Goal: Task Accomplishment & Management: Manage account settings

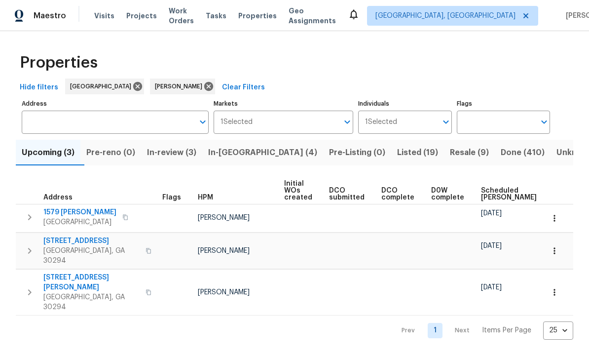
click at [450, 157] on span "Resale (9)" at bounding box center [469, 153] width 39 height 14
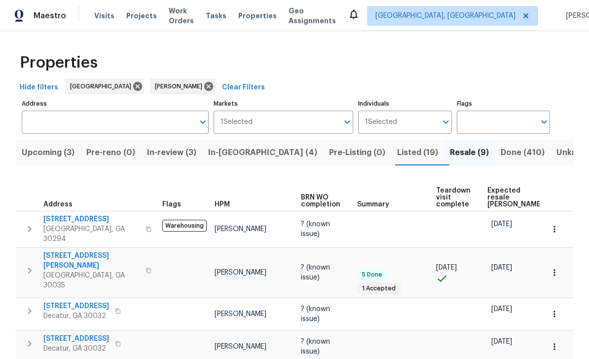
click at [96, 20] on span "Visits" at bounding box center [104, 16] width 20 height 10
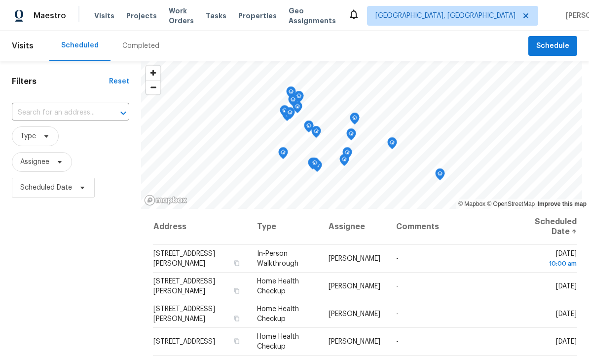
click at [31, 115] on input "text" at bounding box center [57, 112] width 90 height 15
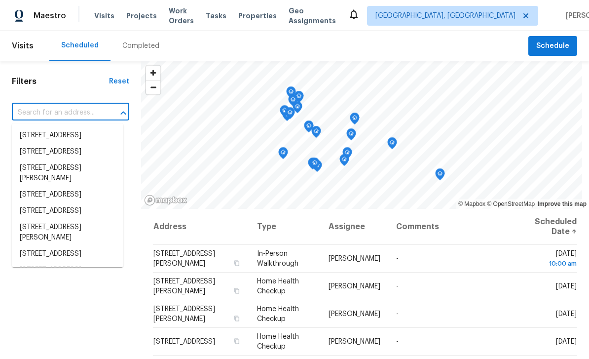
paste input "233 Banberry Dr SE, Atlanta, GA 30315"
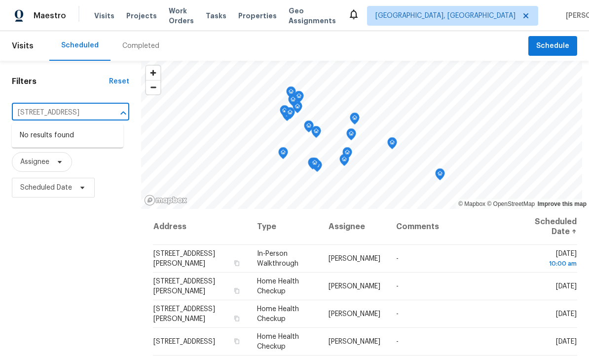
type input "233 Banberry Dr SE, Atlanta, GA 30315"
click at [470, 13] on span "[GEOGRAPHIC_DATA], [GEOGRAPHIC_DATA]" at bounding box center [446, 16] width 140 height 10
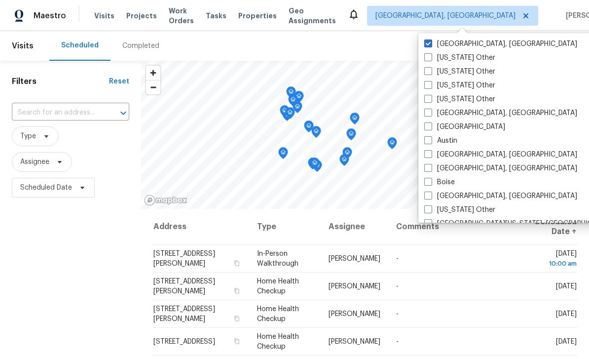
click at [439, 129] on label "[GEOGRAPHIC_DATA]" at bounding box center [465, 127] width 81 height 10
click at [431, 128] on input "[GEOGRAPHIC_DATA]" at bounding box center [428, 125] width 6 height 6
checkbox input "true"
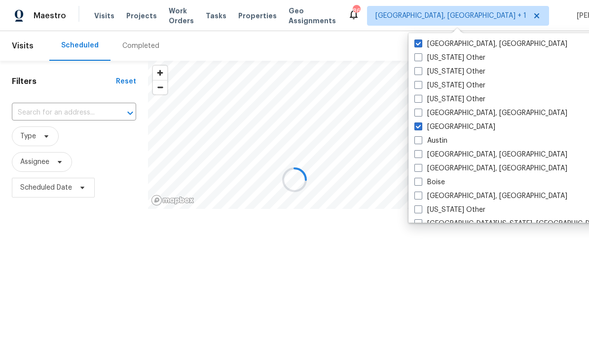
click at [465, 43] on label "[GEOGRAPHIC_DATA], [GEOGRAPHIC_DATA]" at bounding box center [491, 44] width 153 height 10
click at [421, 43] on input "[GEOGRAPHIC_DATA], [GEOGRAPHIC_DATA]" at bounding box center [418, 42] width 6 height 6
checkbox input "false"
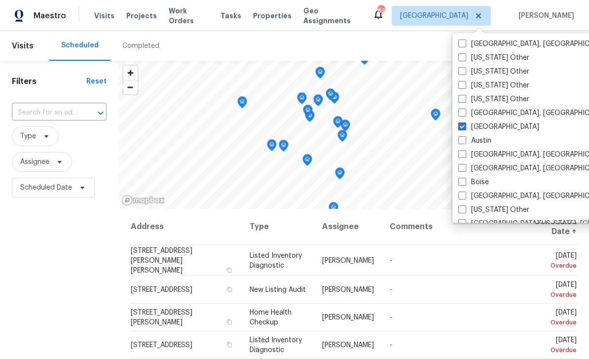
click at [38, 116] on input "text" at bounding box center [45, 112] width 67 height 15
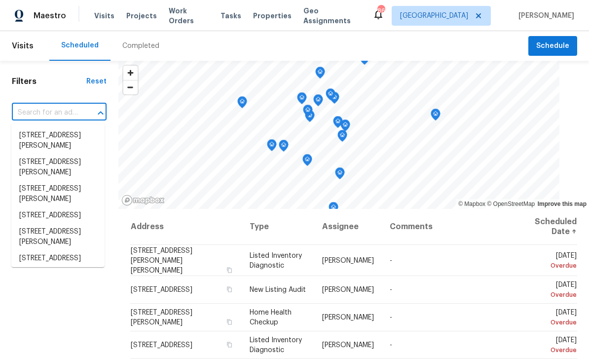
click at [35, 112] on input "text" at bounding box center [45, 112] width 67 height 15
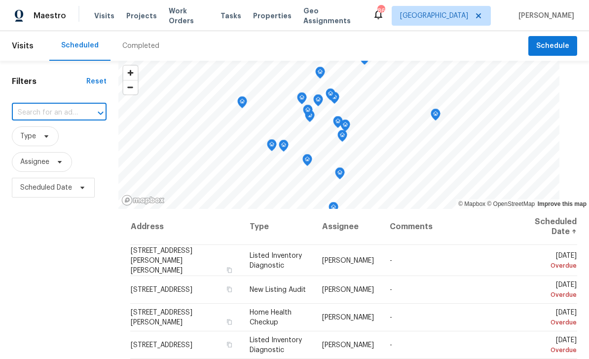
paste input "233 Banberry Dr SE, Atlanta, GA 30315"
type input "233 Banberry Dr SE, Atlanta, GA 30315"
click at [43, 135] on li "233 Banberry Dr SE, Atlanta, GA 30315" at bounding box center [57, 135] width 93 height 16
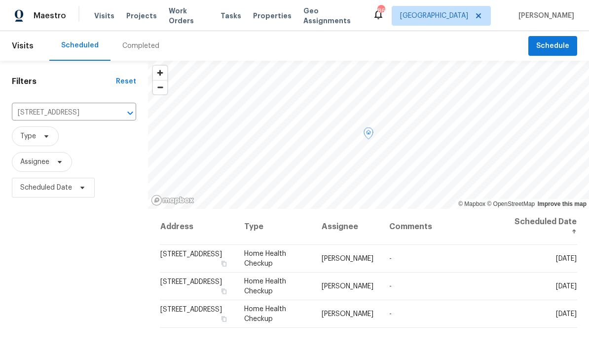
click at [0, 0] on icon at bounding box center [0, 0] width 0 height 0
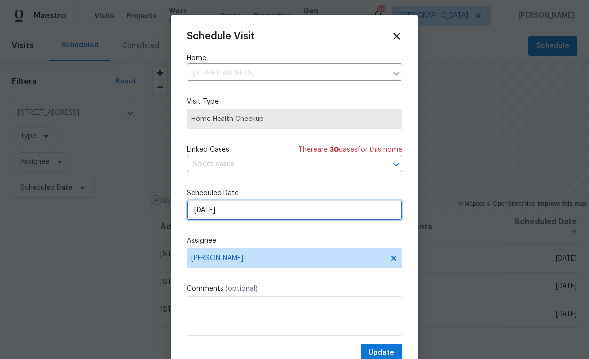
click at [360, 218] on input "9/28/2025" at bounding box center [294, 210] width 215 height 20
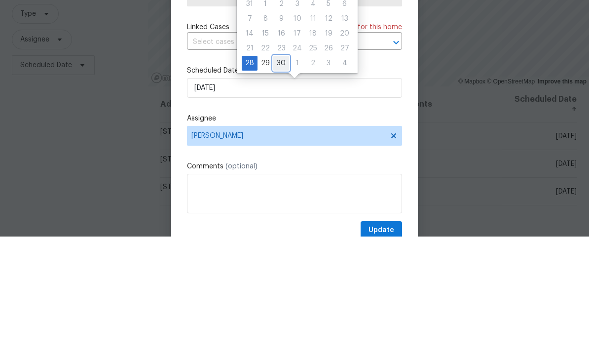
click at [282, 179] on div "30" at bounding box center [281, 186] width 16 height 14
type input "9/30/2025"
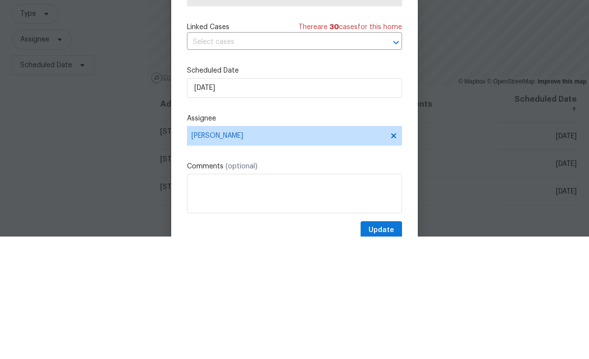
scroll to position [32, 0]
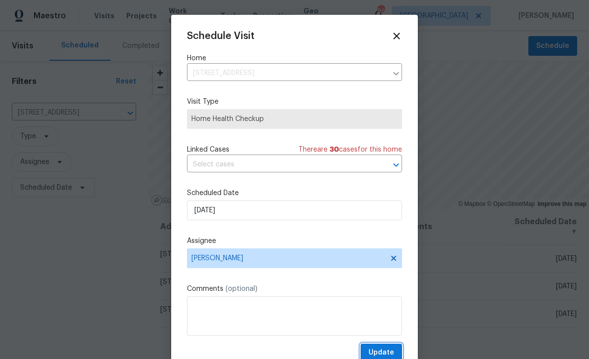
click at [390, 352] on span "Update" at bounding box center [382, 353] width 26 height 12
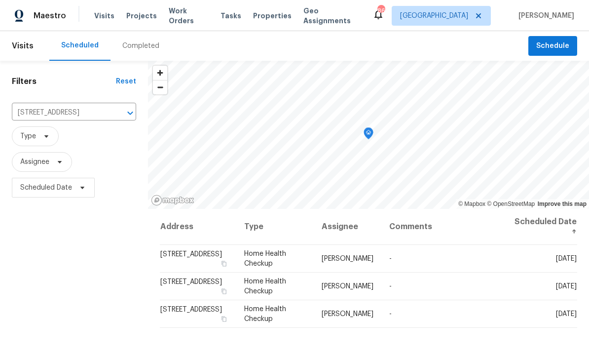
scroll to position [0, 0]
click at [111, 116] on button "Clear" at bounding box center [118, 113] width 14 height 14
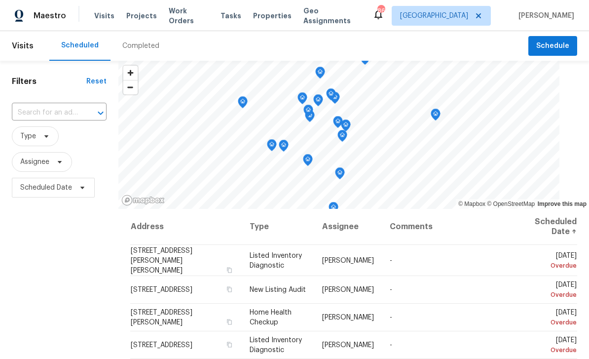
click at [47, 114] on input "text" at bounding box center [45, 112] width 67 height 15
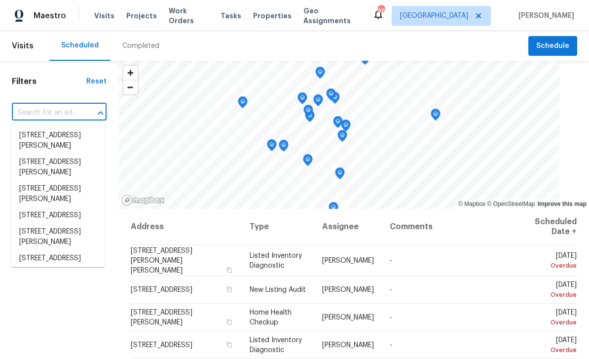
click at [33, 114] on input "text" at bounding box center [45, 112] width 67 height 15
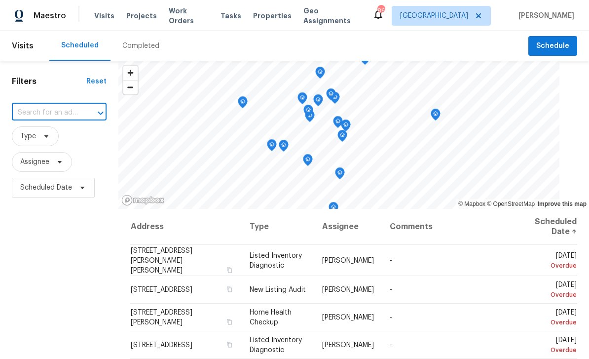
paste input "371 Pratt Dr SE Unit 203, Atlanta, GA 30315"
type input "371 Pratt Dr SE"
click at [43, 138] on li "371 Pratt Dr SE Unit 203, Atlanta, GA 30315" at bounding box center [57, 140] width 93 height 27
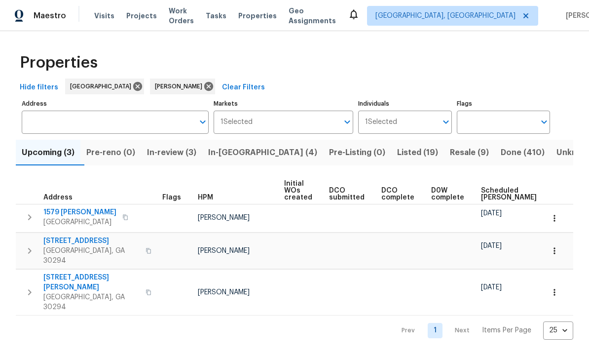
click at [74, 124] on input "Address" at bounding box center [108, 122] width 172 height 23
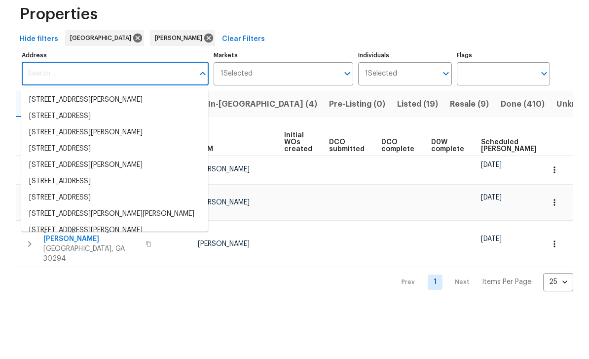
paste input "371 Pratt Dr SE Unit 203, Atlanta, GA 30315"
type input "371 Pratt Dr SE Unit 203, Atlanta, GA 30315"
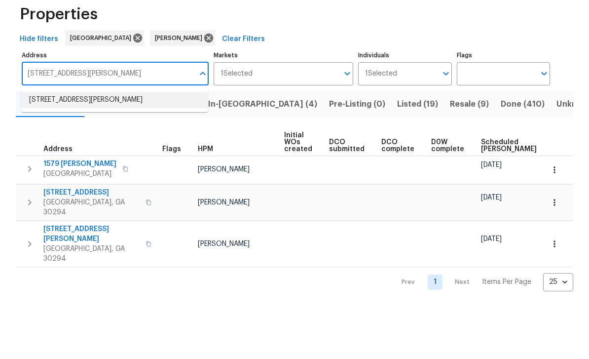
click at [60, 140] on li "371 Pratt Dr SE Unit 203 Atlanta GA 30315" at bounding box center [114, 148] width 187 height 16
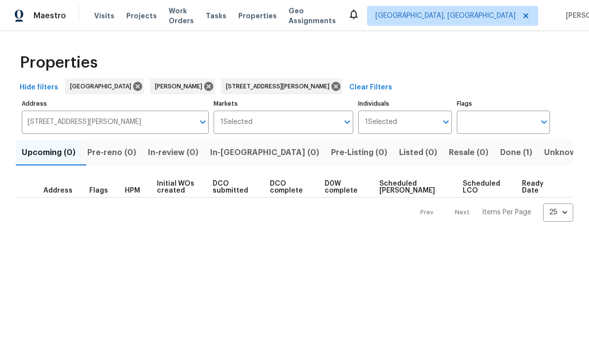
click at [501, 153] on span "Done (1)" at bounding box center [517, 153] width 32 height 14
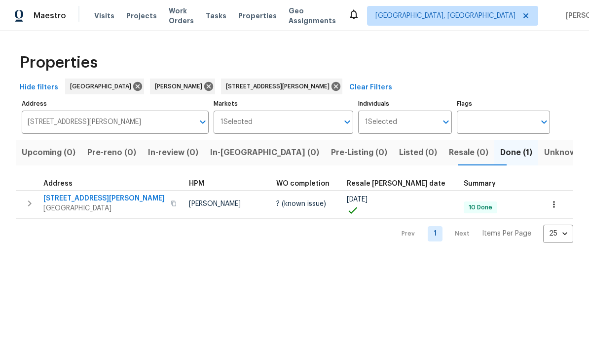
click at [100, 19] on span "Visits" at bounding box center [104, 16] width 20 height 10
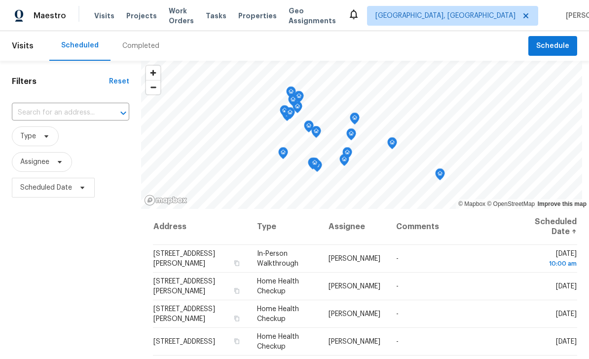
click at [61, 114] on input "text" at bounding box center [57, 112] width 90 height 15
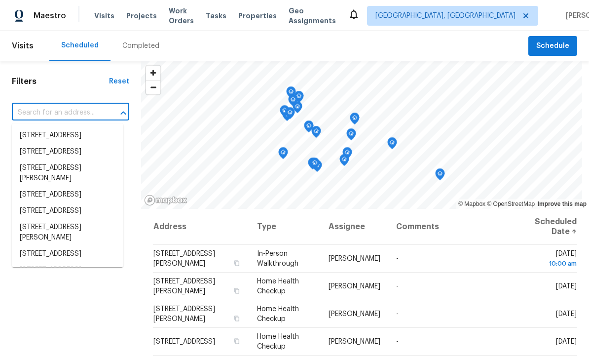
click at [45, 114] on input "text" at bounding box center [57, 112] width 90 height 15
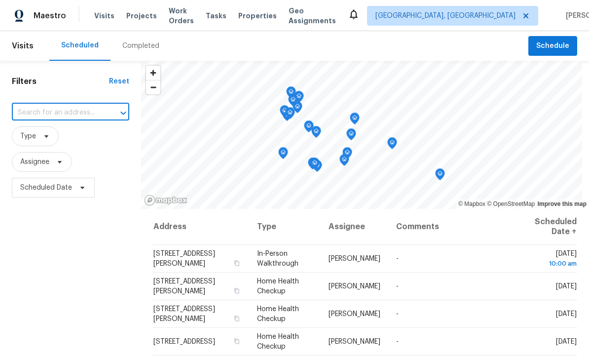
paste input "5142 Golfbrook Ct, Stone Mountain, GA 30088"
type input "5142 Golfbrook Ct, Stone Mountain, GA 30088"
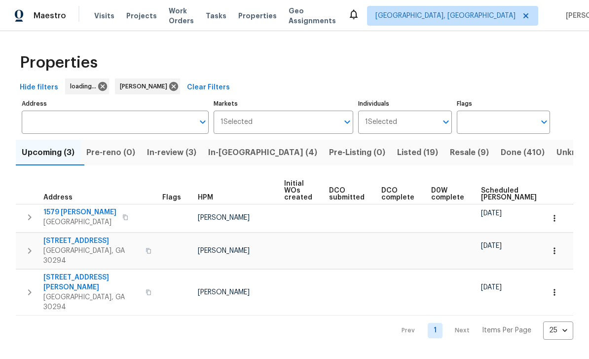
click at [450, 159] on span "Resale (9)" at bounding box center [469, 153] width 39 height 14
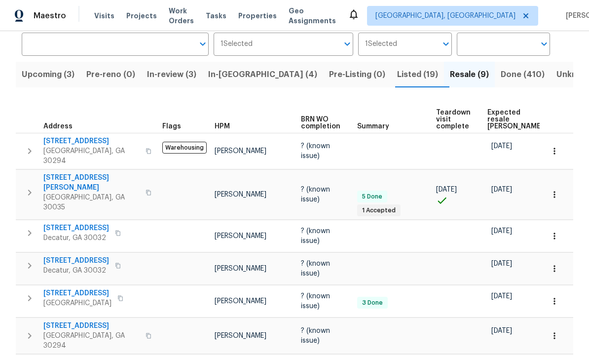
scroll to position [71, 0]
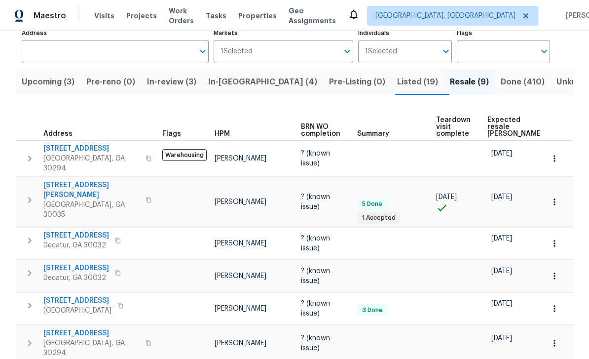
click at [99, 20] on span "Visits" at bounding box center [104, 16] width 20 height 10
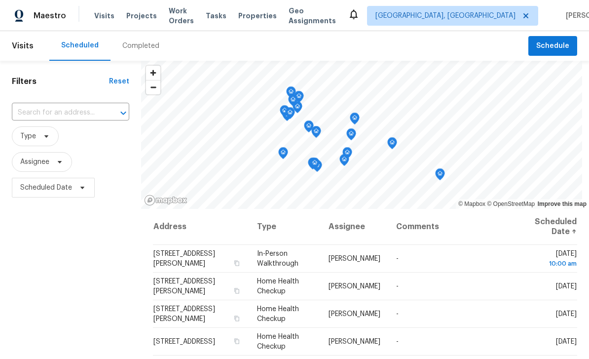
click at [56, 117] on input "text" at bounding box center [57, 112] width 90 height 15
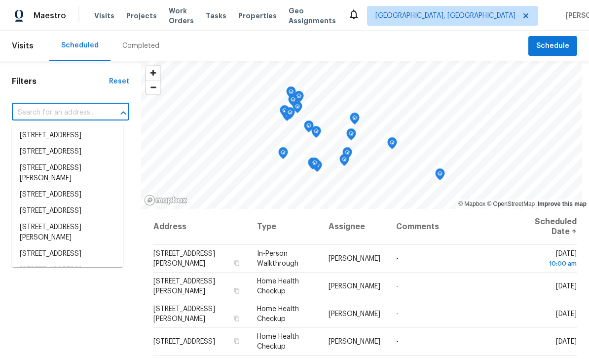
click at [36, 115] on input "text" at bounding box center [57, 112] width 90 height 15
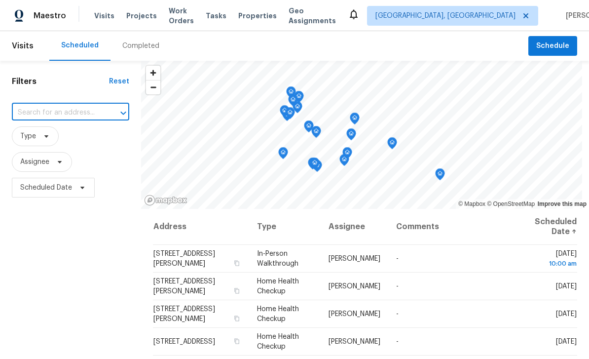
paste input "5142 Golfbrook Ct, Stone Mountain, GA 30088"
type input "5142 Golfbrook Ct, Stone Mountain, GA 30088"
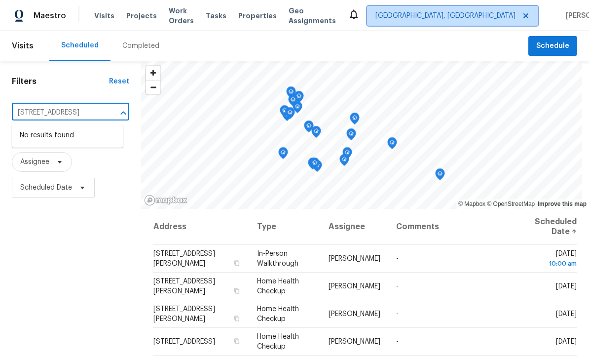
click at [477, 18] on span "[GEOGRAPHIC_DATA], [GEOGRAPHIC_DATA]" at bounding box center [446, 16] width 140 height 10
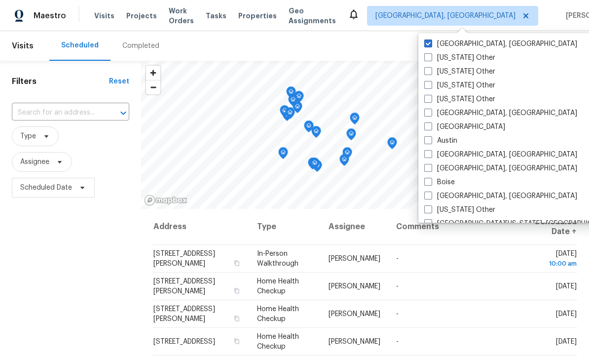
click at [429, 122] on span at bounding box center [429, 126] width 8 height 8
click at [429, 122] on input "[GEOGRAPHIC_DATA]" at bounding box center [428, 125] width 6 height 6
checkbox input "true"
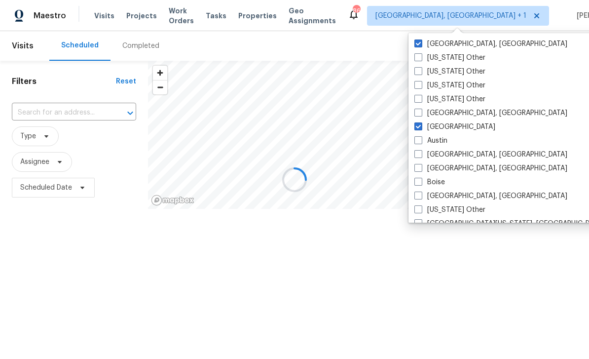
click at [430, 46] on label "[GEOGRAPHIC_DATA], [GEOGRAPHIC_DATA]" at bounding box center [491, 44] width 153 height 10
click at [421, 45] on input "[GEOGRAPHIC_DATA], [GEOGRAPHIC_DATA]" at bounding box center [418, 42] width 6 height 6
checkbox input "false"
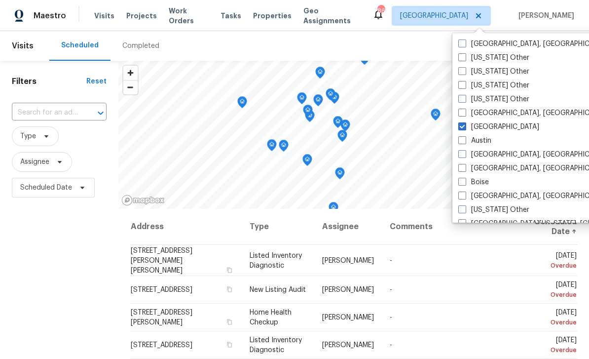
click at [39, 118] on input "text" at bounding box center [45, 112] width 67 height 15
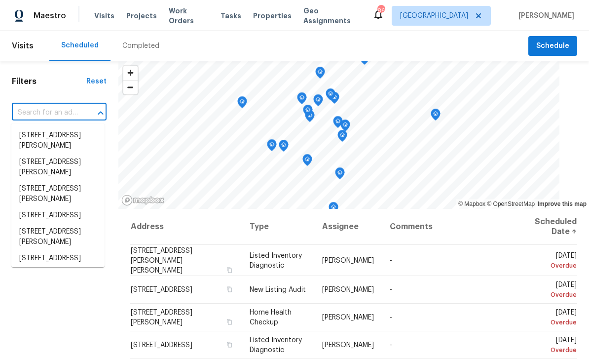
paste input "5142 Golfbrook Ct, Stone Mountain, GA 30088"
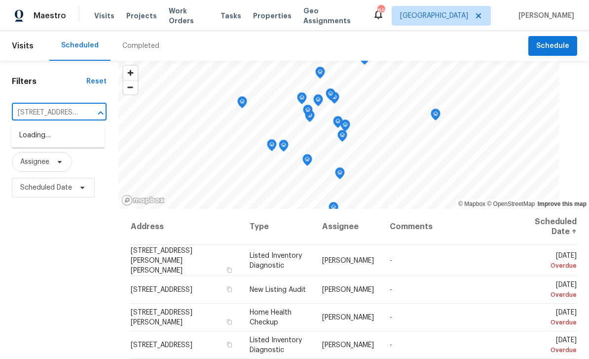
type input "5142 Golfbrook"
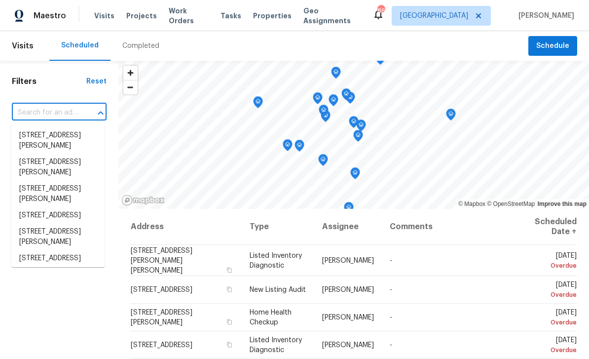
click at [38, 113] on input "text" at bounding box center [45, 112] width 67 height 15
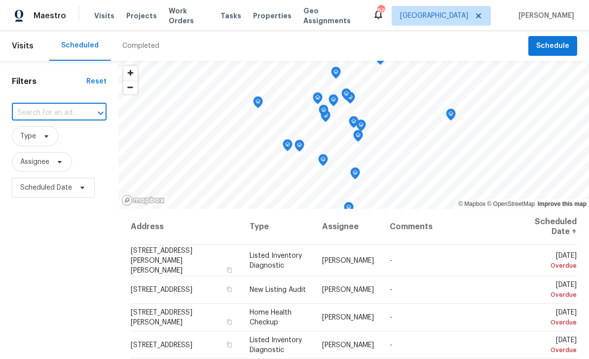
paste input "2693 Avanti Way, Decatur, GA 30035"
type input "2693 Avanti Way, Decatur, GA 30035"
click at [40, 135] on li "2693 Avanti Way, Decatur, GA 30035" at bounding box center [57, 135] width 93 height 16
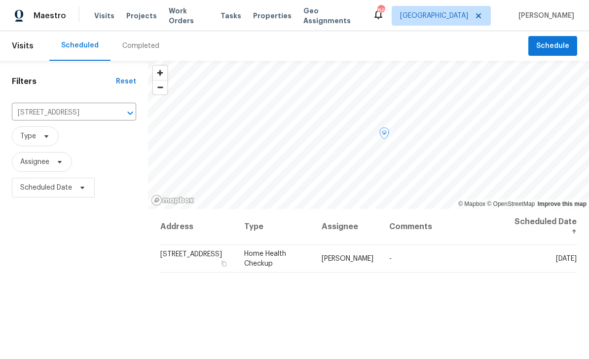
click at [189, 257] on td "2693 Avanti Way, Decatur, GA 30035" at bounding box center [198, 259] width 77 height 28
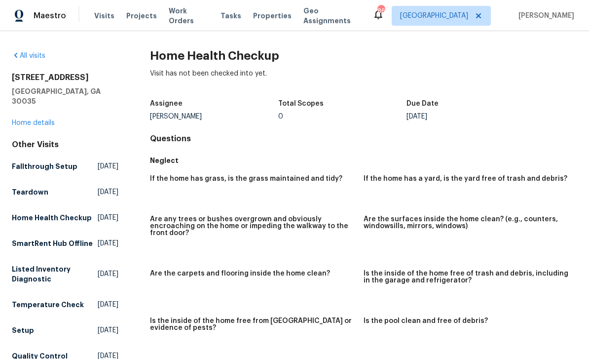
click at [30, 119] on link "Home details" at bounding box center [33, 122] width 43 height 7
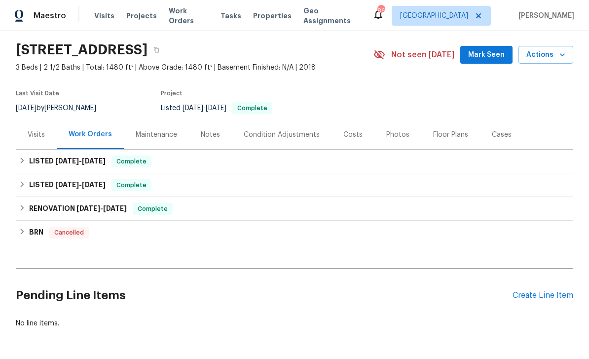
scroll to position [23, 0]
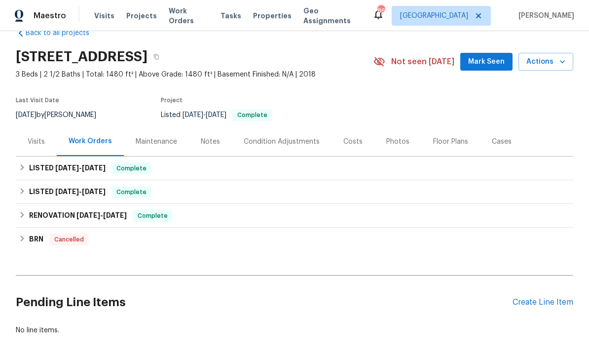
click at [391, 139] on div "Photos" at bounding box center [398, 142] width 23 height 10
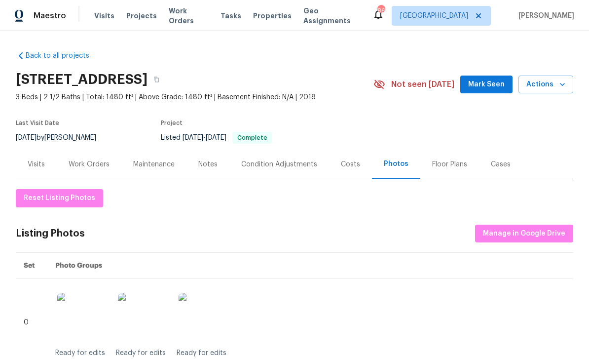
click at [260, 19] on span "Properties" at bounding box center [272, 16] width 39 height 10
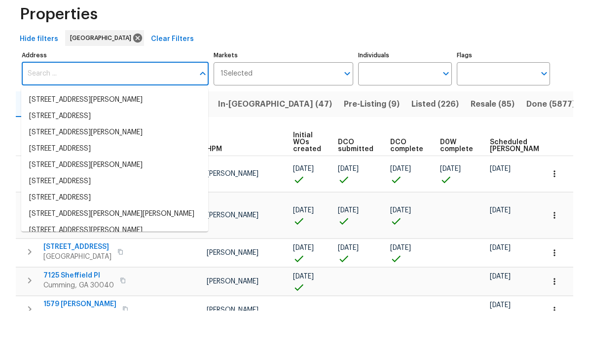
type input "2693 Avanti Way, Decatur, GA 30035"
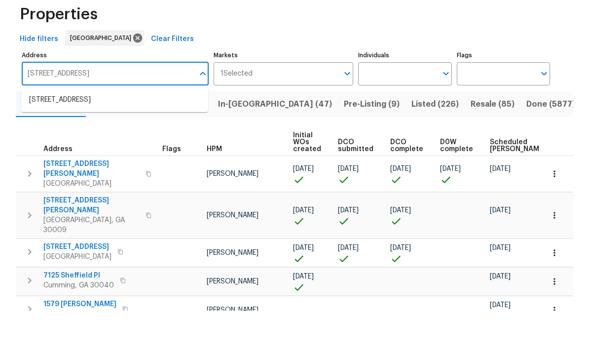
click at [49, 140] on li "2693 Avanti Way Decatur GA 30035" at bounding box center [114, 148] width 187 height 16
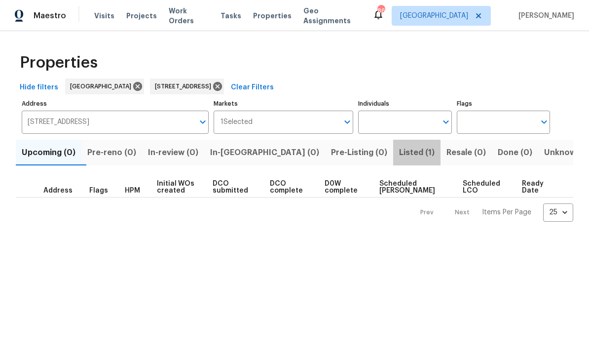
click at [399, 155] on span "Listed (1)" at bounding box center [417, 153] width 36 height 14
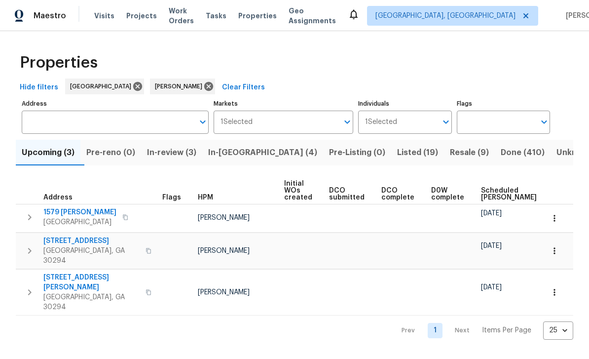
click at [450, 159] on span "Resale (9)" at bounding box center [469, 153] width 39 height 14
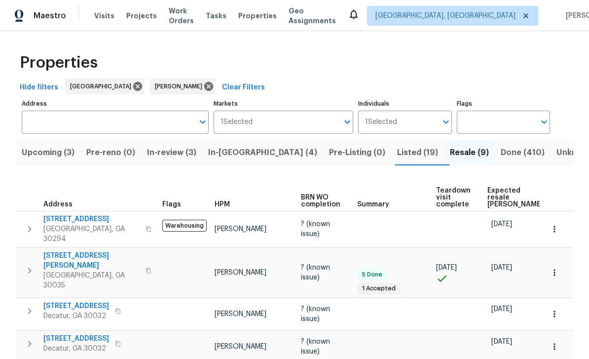
click at [57, 124] on input "Address" at bounding box center [108, 122] width 172 height 23
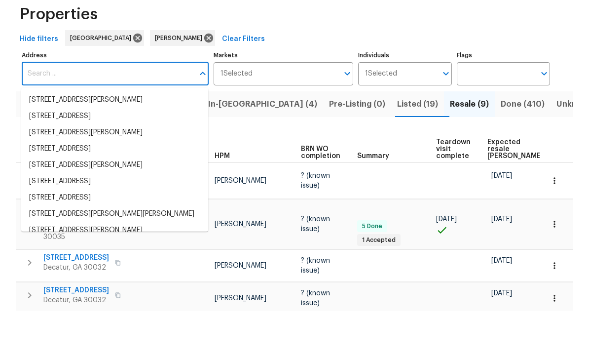
click at [56, 111] on input "Address" at bounding box center [108, 122] width 172 height 23
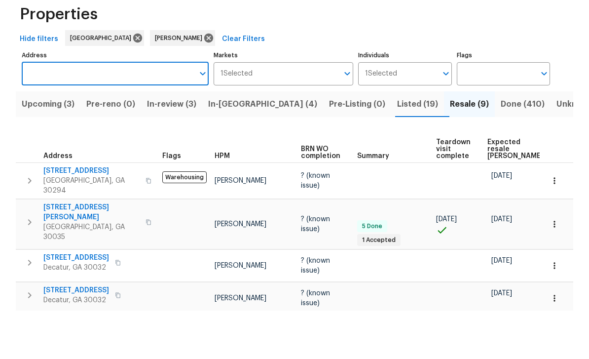
paste input "[STREET_ADDRESS]"
type input "[STREET_ADDRESS]"
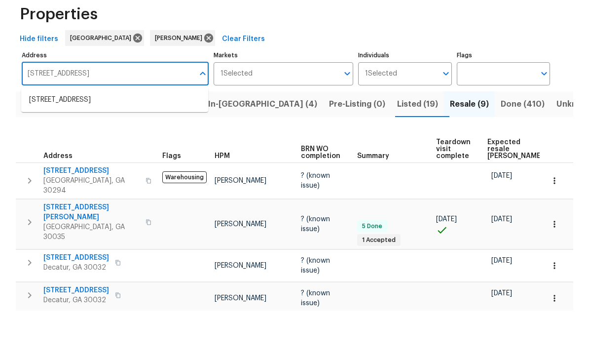
click at [47, 140] on li "[STREET_ADDRESS]" at bounding box center [114, 148] width 187 height 16
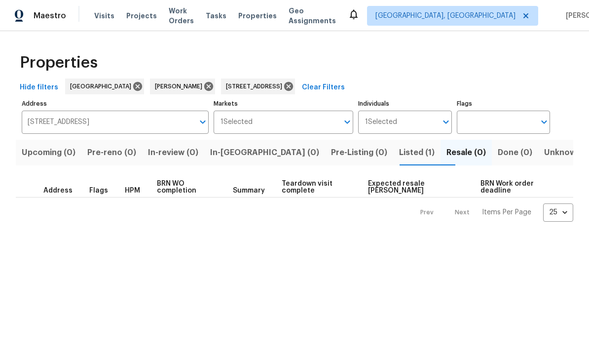
click at [399, 151] on span "Listed (1)" at bounding box center [417, 153] width 36 height 14
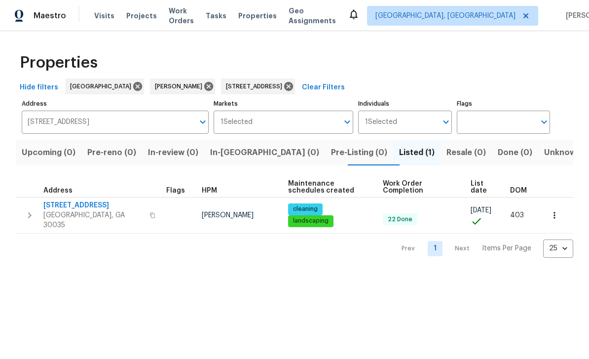
click at [69, 206] on span "[STREET_ADDRESS]" at bounding box center [93, 205] width 100 height 10
click at [102, 16] on span "Visits" at bounding box center [104, 16] width 20 height 10
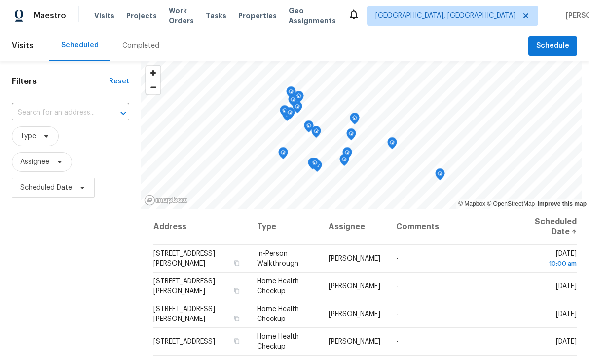
click at [62, 120] on input "text" at bounding box center [57, 112] width 90 height 15
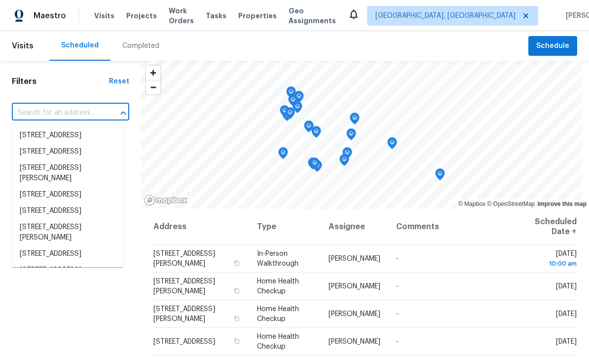
click at [34, 116] on input "text" at bounding box center [57, 112] width 90 height 15
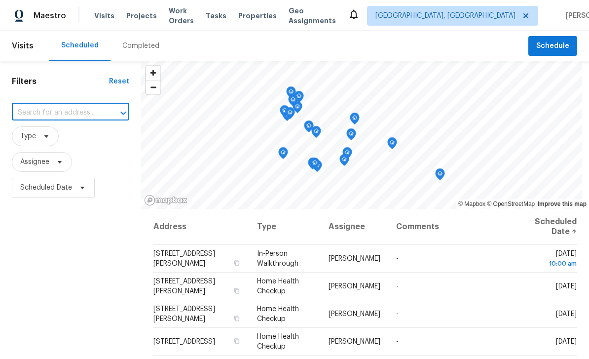
paste input "[STREET_ADDRESS]"
type input "[STREET_ADDRESS]"
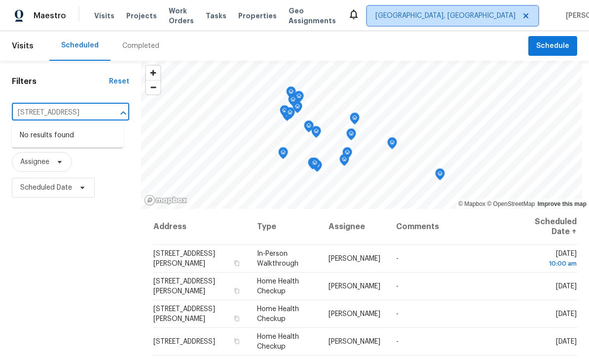
click at [460, 12] on span "[GEOGRAPHIC_DATA], [GEOGRAPHIC_DATA]" at bounding box center [446, 16] width 140 height 10
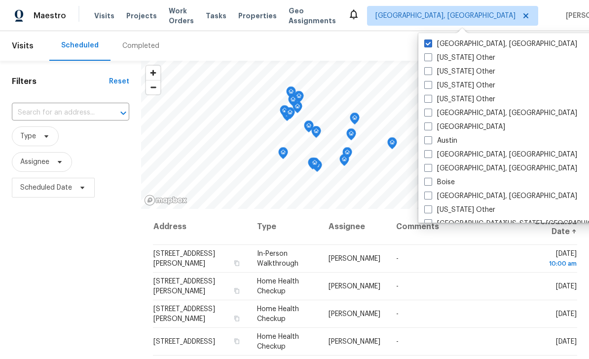
click at [429, 117] on label "Asheville, NC" at bounding box center [501, 113] width 153 height 10
click at [429, 115] on input "Asheville, NC" at bounding box center [428, 111] width 6 height 6
checkbox input "true"
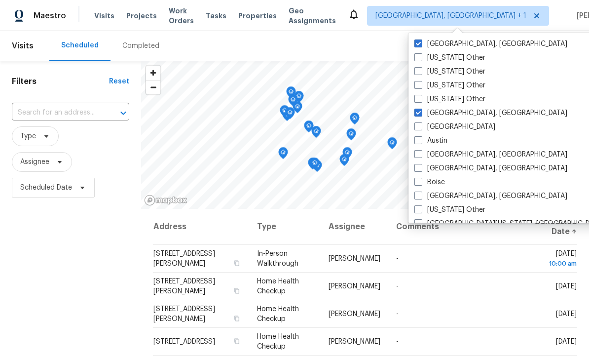
click at [421, 125] on span at bounding box center [419, 126] width 8 height 8
click at [421, 125] on input "Atlanta" at bounding box center [418, 125] width 6 height 6
checkbox input "true"
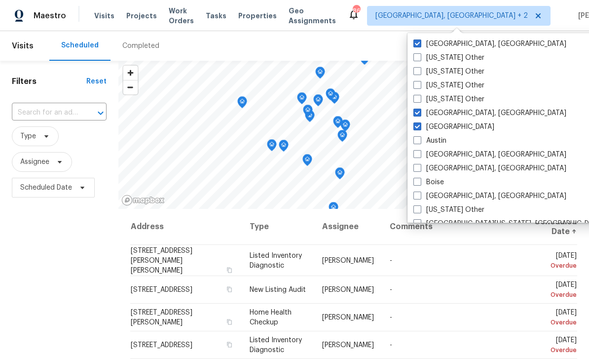
click at [422, 116] on label "Asheville, NC" at bounding box center [490, 113] width 153 height 10
click at [420, 115] on input "Asheville, NC" at bounding box center [417, 111] width 6 height 6
checkbox input "false"
click at [419, 44] on span at bounding box center [419, 43] width 8 height 8
click at [419, 44] on input "[GEOGRAPHIC_DATA], [GEOGRAPHIC_DATA]" at bounding box center [418, 42] width 6 height 6
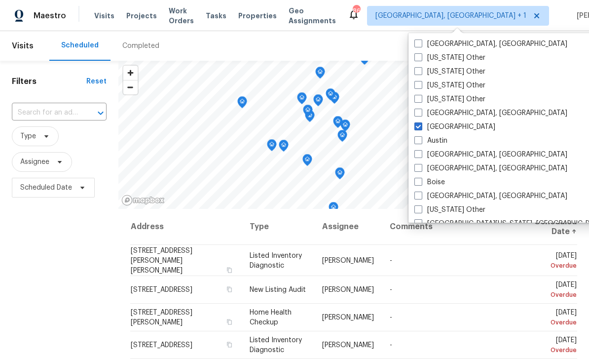
checkbox input "false"
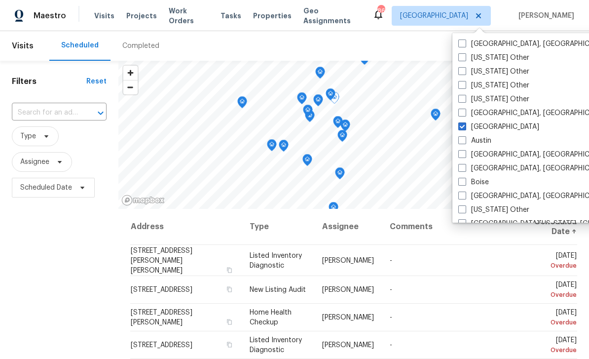
click at [43, 116] on input "text" at bounding box center [45, 112] width 67 height 15
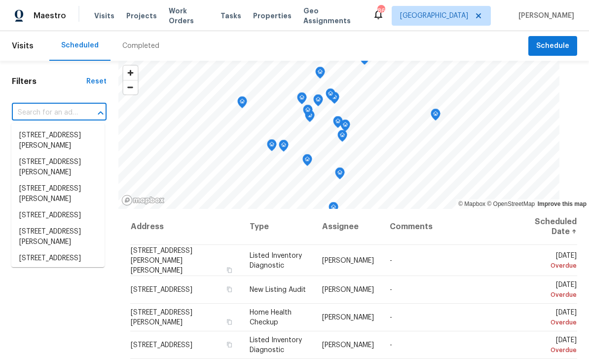
click at [34, 112] on input "text" at bounding box center [45, 112] width 67 height 15
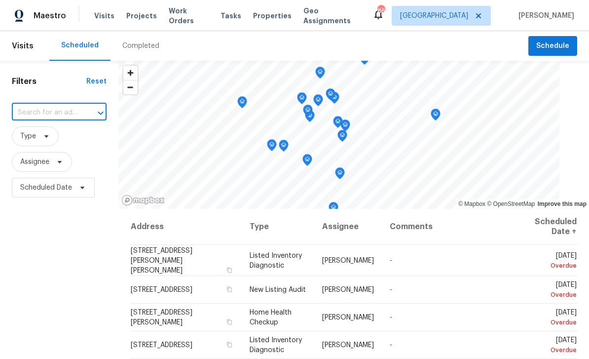
paste input "[STREET_ADDRESS]"
type input "[STREET_ADDRESS]"
click at [39, 135] on li "[STREET_ADDRESS]" at bounding box center [57, 135] width 93 height 16
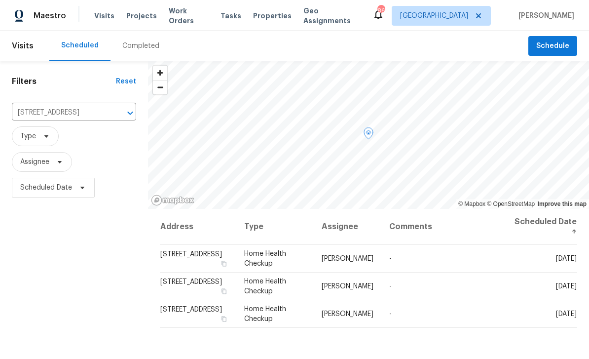
click at [0, 0] on icon at bounding box center [0, 0] width 0 height 0
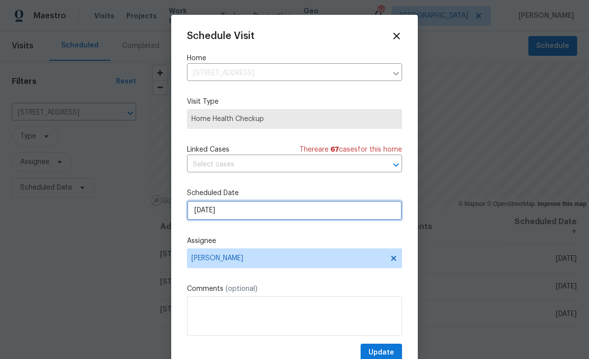
click at [360, 216] on input "9/28/2025" at bounding box center [294, 210] width 215 height 20
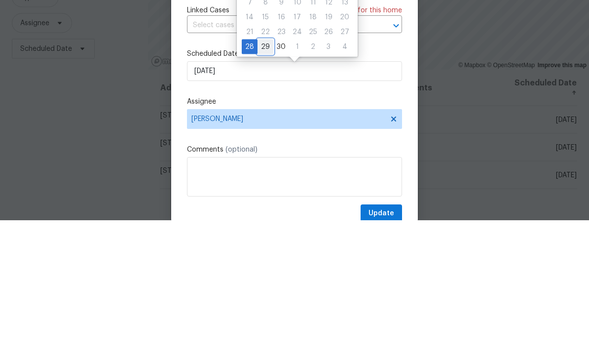
click at [267, 179] on div "29" at bounding box center [266, 186] width 16 height 14
type input "9/29/2025"
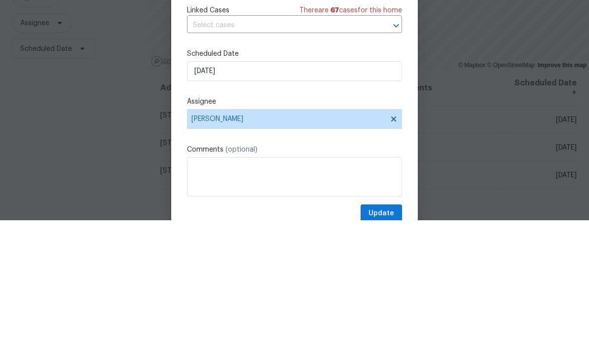
scroll to position [32, 0]
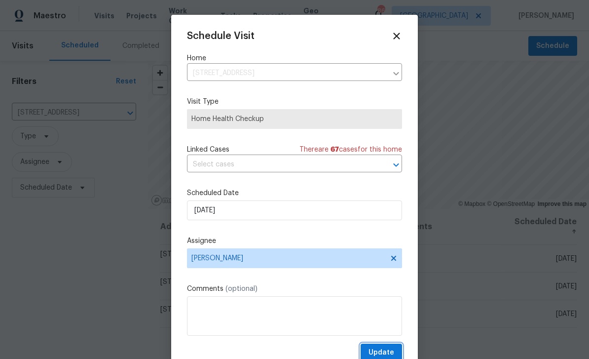
click at [386, 352] on span "Update" at bounding box center [382, 353] width 26 height 12
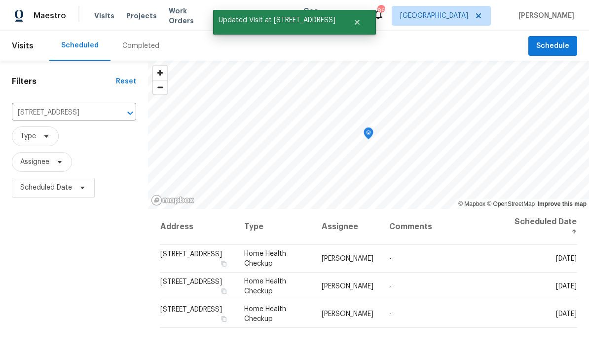
click at [115, 106] on button "Clear" at bounding box center [118, 113] width 14 height 14
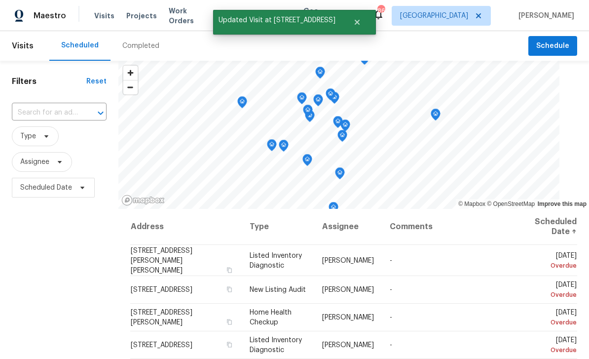
click at [48, 116] on input "text" at bounding box center [45, 112] width 67 height 15
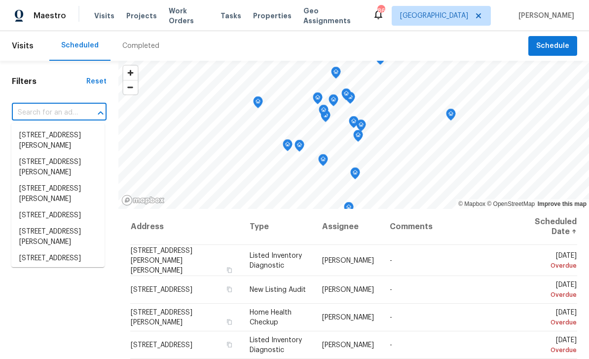
click at [33, 111] on input "text" at bounding box center [45, 112] width 67 height 15
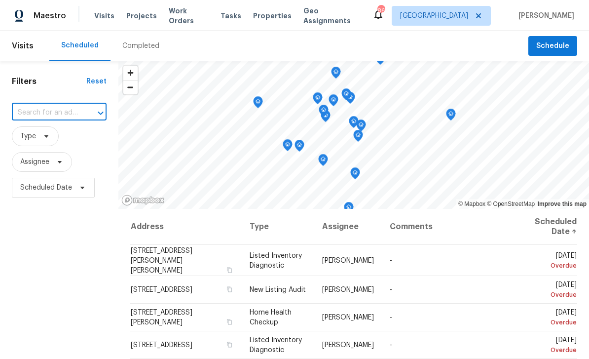
paste input "219 Cobblestone Trl, Avondale Estates, GA 30002"
type input "219 Cobblestone Trl, Avondale Estates, GA 30002"
click at [33, 136] on li "219 Cobblestone Trl, Avondale Estates, GA 30002" at bounding box center [57, 135] width 93 height 16
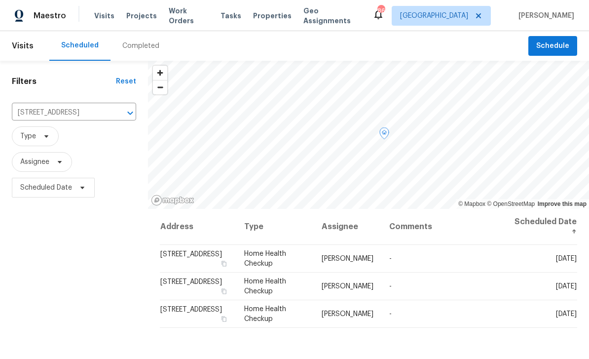
click at [0, 0] on icon at bounding box center [0, 0] width 0 height 0
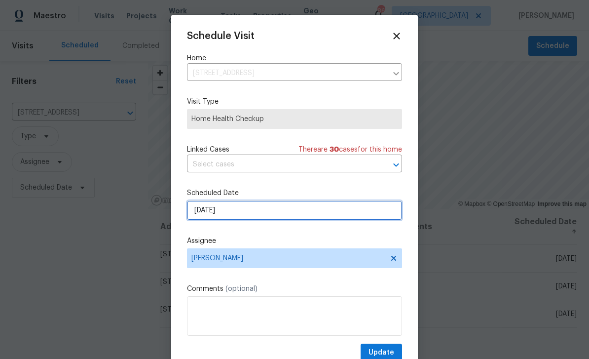
click at [371, 218] on input "9/28/2025" at bounding box center [294, 210] width 215 height 20
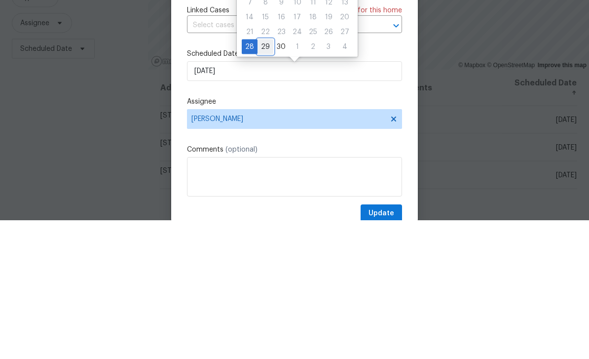
click at [266, 179] on div "29" at bounding box center [266, 186] width 16 height 14
type input "9/29/2025"
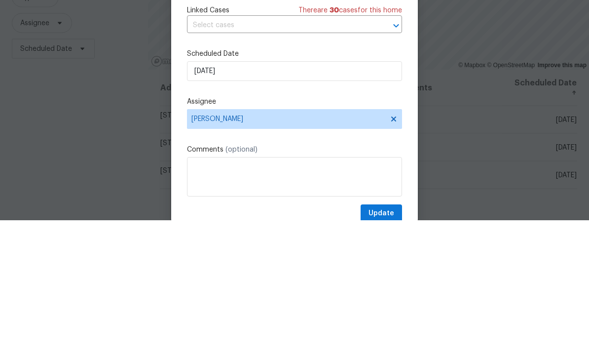
scroll to position [32, 0]
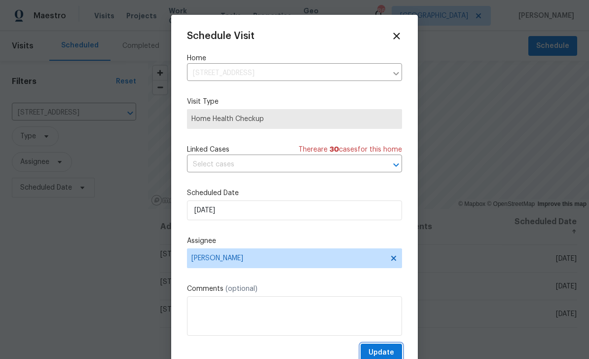
click at [394, 351] on span "Update" at bounding box center [382, 353] width 26 height 12
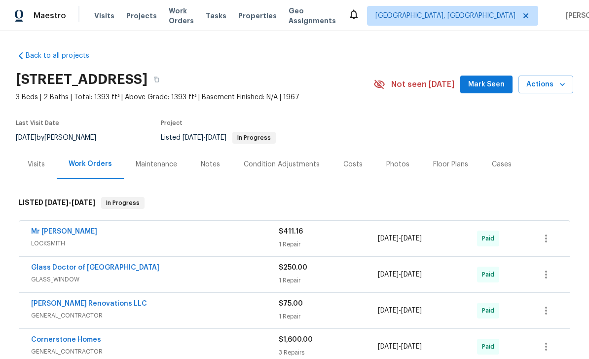
click at [394, 165] on div "Photos" at bounding box center [398, 164] width 23 height 10
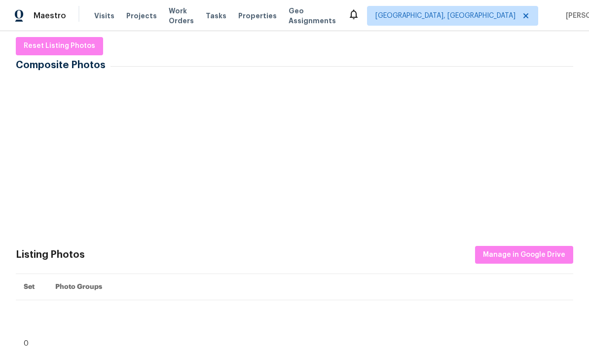
scroll to position [152, 0]
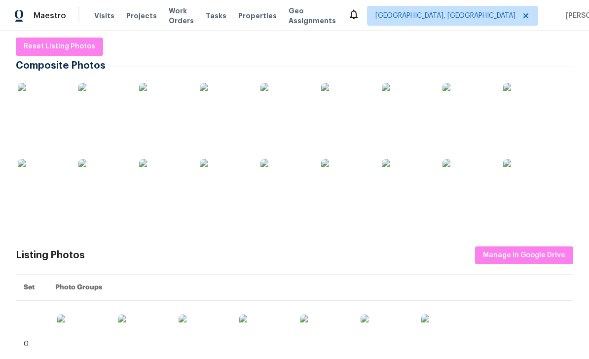
click at [89, 108] on img at bounding box center [102, 107] width 49 height 49
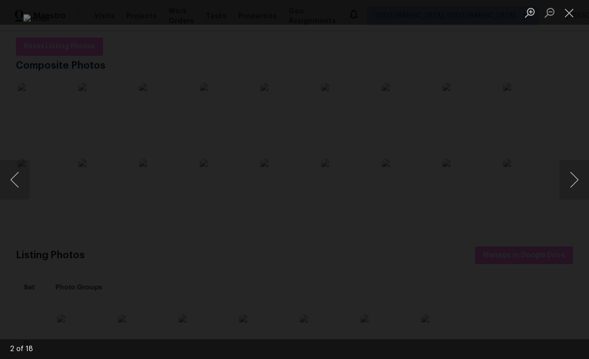
click at [576, 178] on button "Next image" at bounding box center [575, 179] width 30 height 39
click at [579, 178] on button "Next image" at bounding box center [575, 179] width 30 height 39
click at [576, 178] on button "Next image" at bounding box center [575, 179] width 30 height 39
click at [581, 176] on button "Next image" at bounding box center [575, 179] width 30 height 39
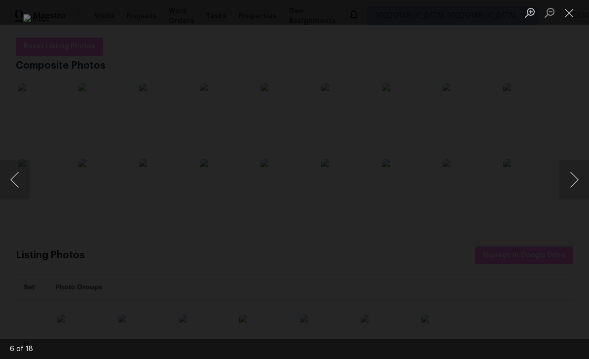
click at [581, 176] on button "Next image" at bounding box center [575, 179] width 30 height 39
click at [577, 178] on button "Next image" at bounding box center [575, 179] width 30 height 39
click at [564, 21] on button "Close lightbox" at bounding box center [570, 12] width 20 height 17
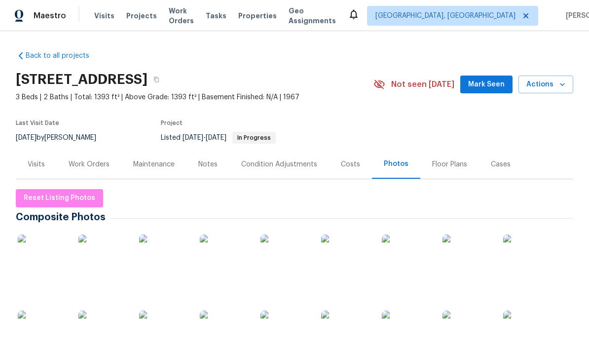
scroll to position [0, 0]
click at [143, 322] on img at bounding box center [163, 334] width 49 height 49
